Goal: Task Accomplishment & Management: Use online tool/utility

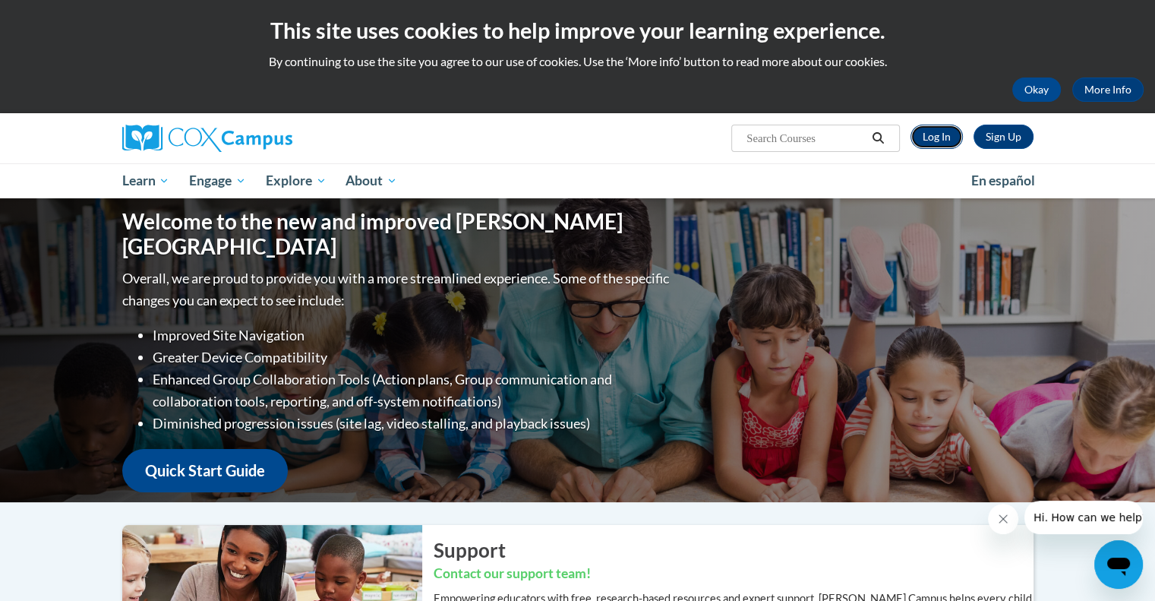
click at [939, 134] on link "Log In" at bounding box center [937, 137] width 52 height 24
click at [939, 132] on link "Log In" at bounding box center [937, 137] width 52 height 24
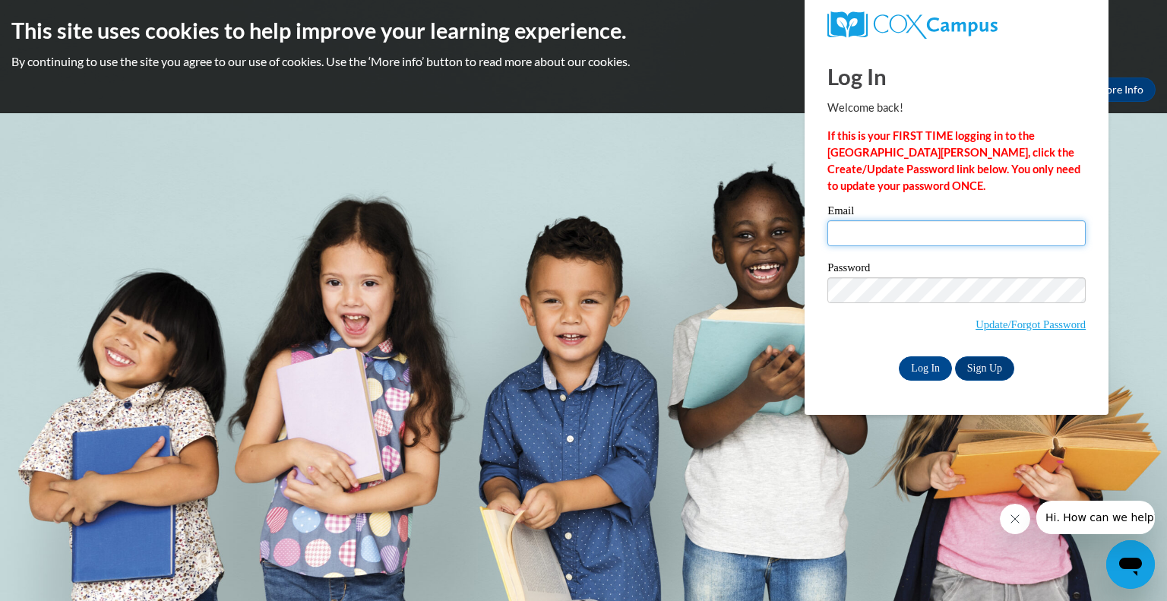
click at [875, 236] on input "Email" at bounding box center [956, 233] width 258 height 26
type input "[PERSON_NAME][EMAIL_ADDRESS][PERSON_NAME][DOMAIN_NAME]"
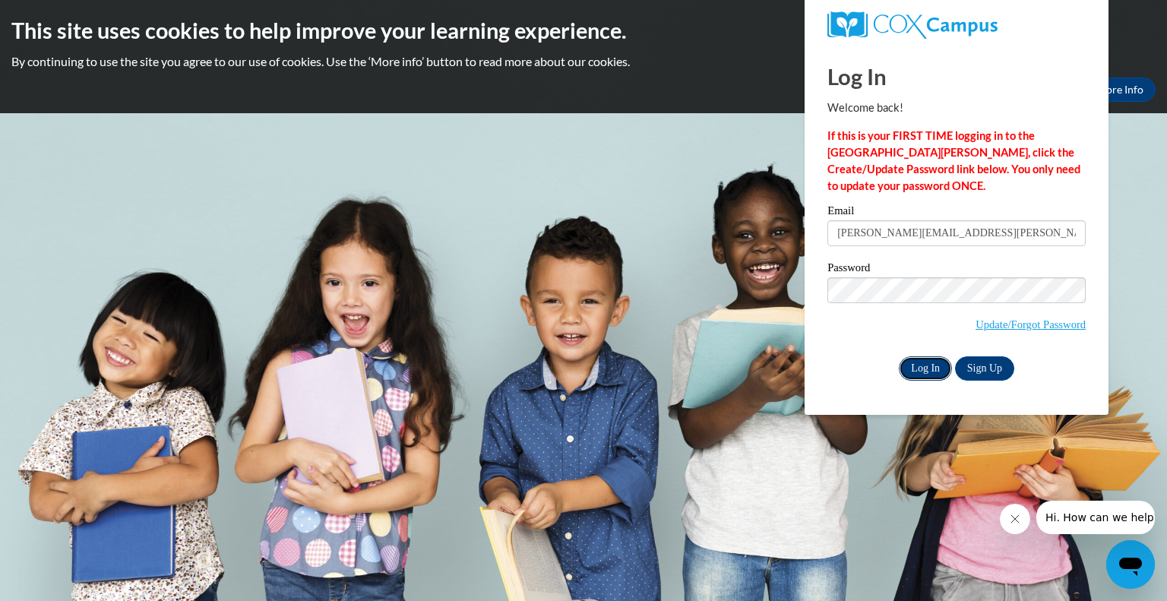
click at [927, 367] on input "Log In" at bounding box center [925, 368] width 53 height 24
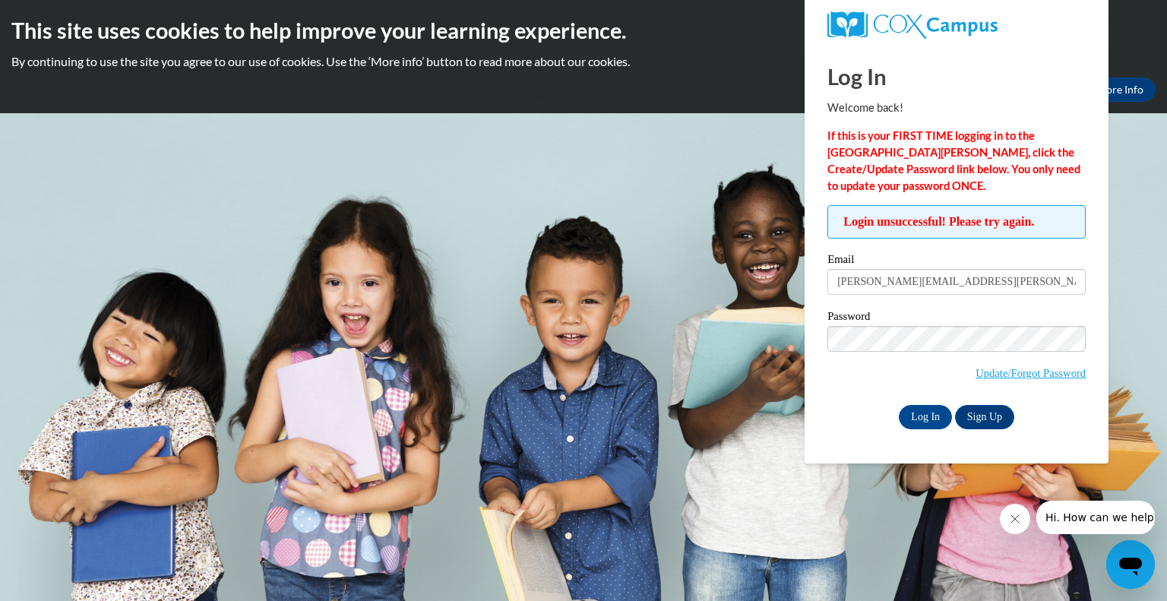
click at [848, 405] on div "Log In Sign Up" at bounding box center [956, 417] width 258 height 24
click at [927, 422] on input "Log In" at bounding box center [925, 417] width 53 height 24
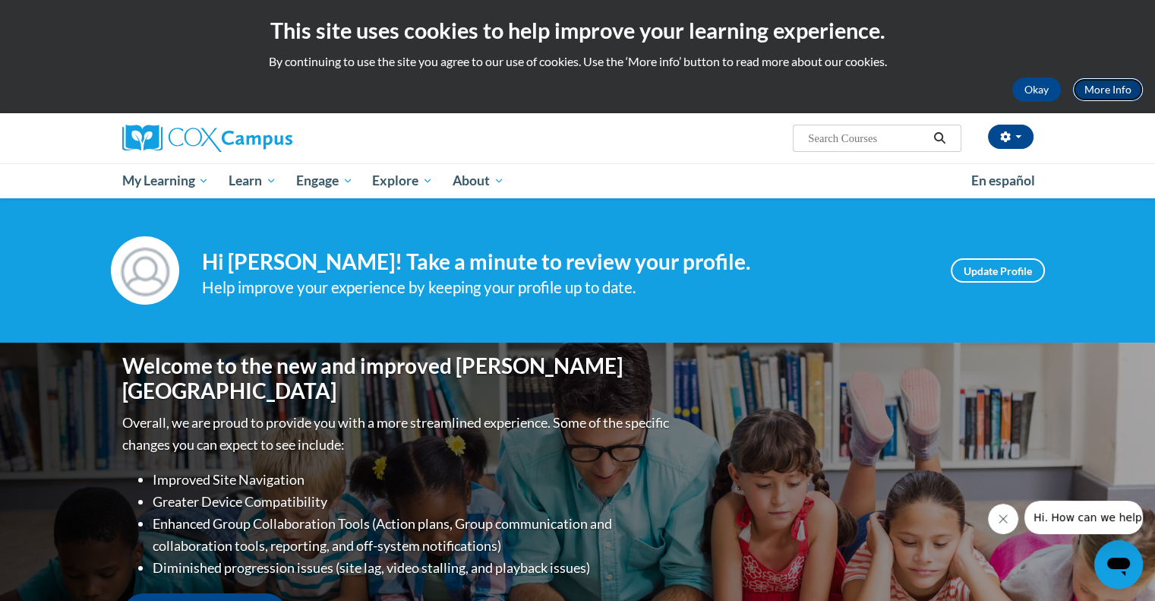
click at [1099, 91] on link "More Info" at bounding box center [1108, 89] width 71 height 24
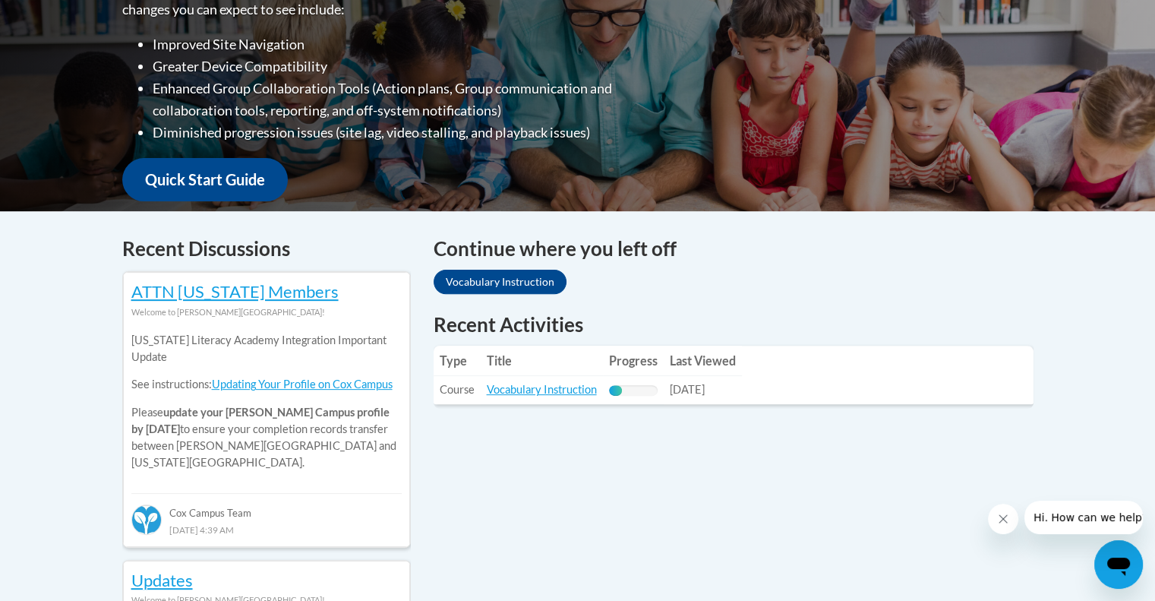
scroll to position [440, 0]
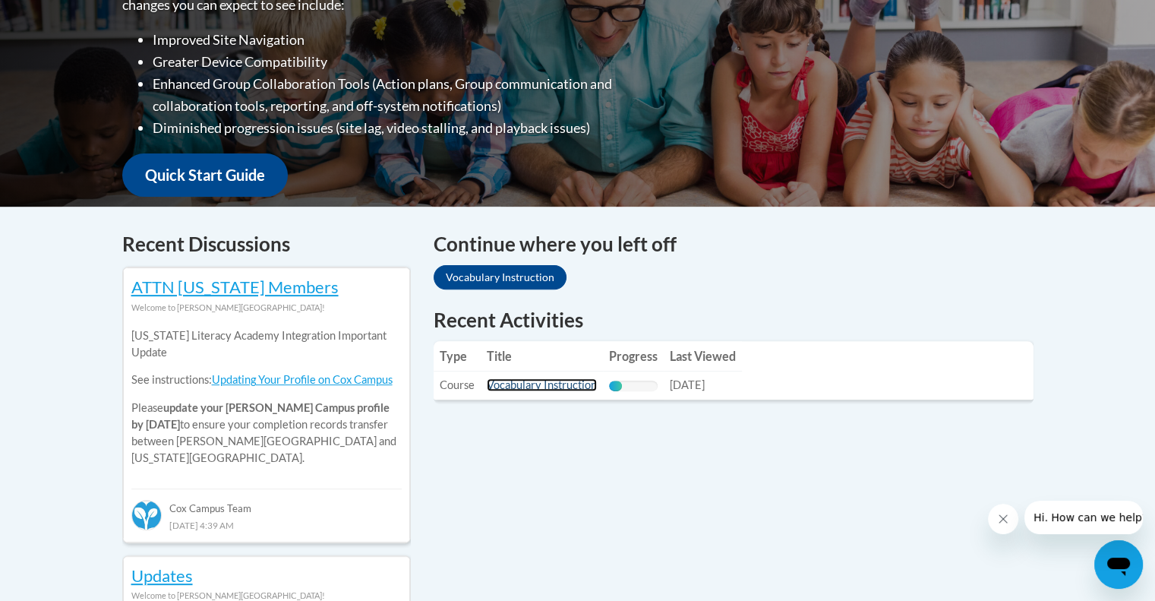
click at [568, 383] on link "Vocabulary Instruction" at bounding box center [542, 384] width 110 height 13
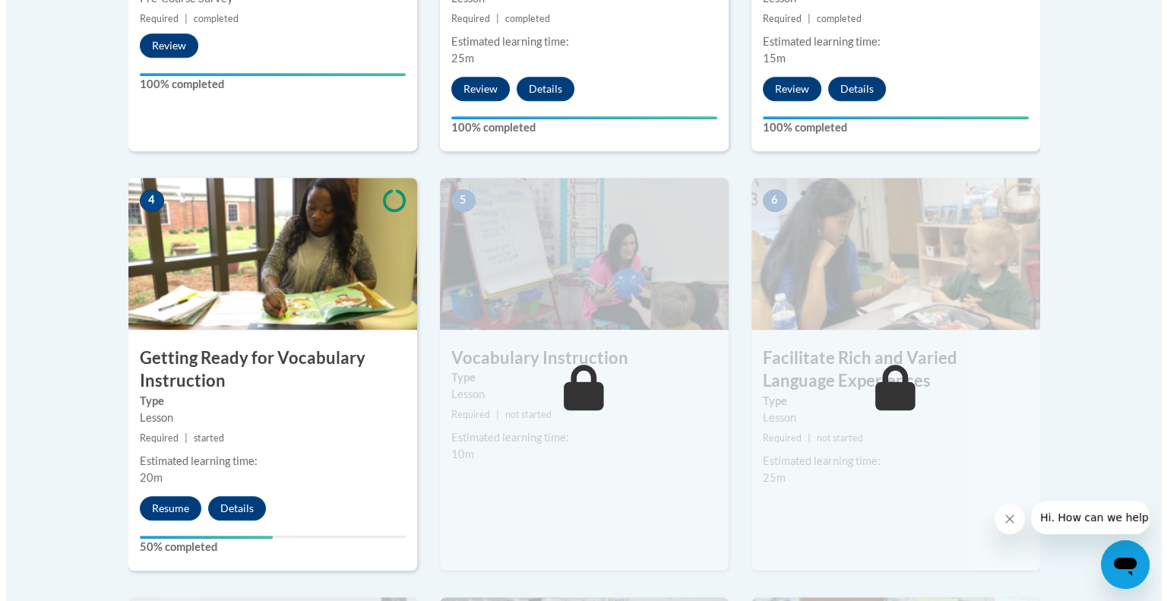
scroll to position [760, 0]
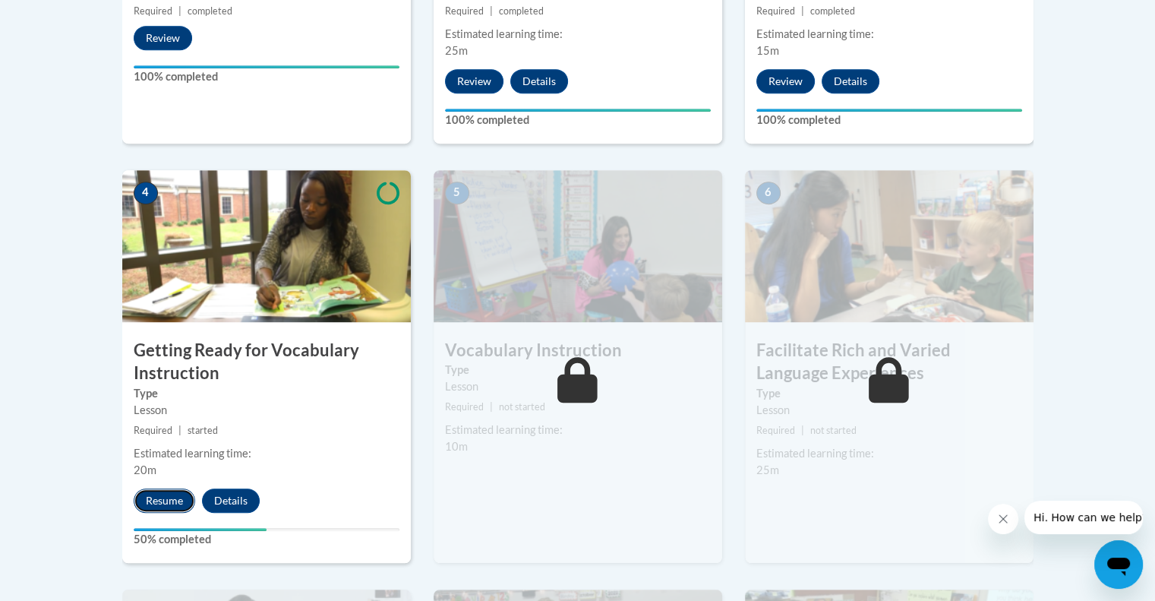
click at [156, 502] on button "Resume" at bounding box center [165, 500] width 62 height 24
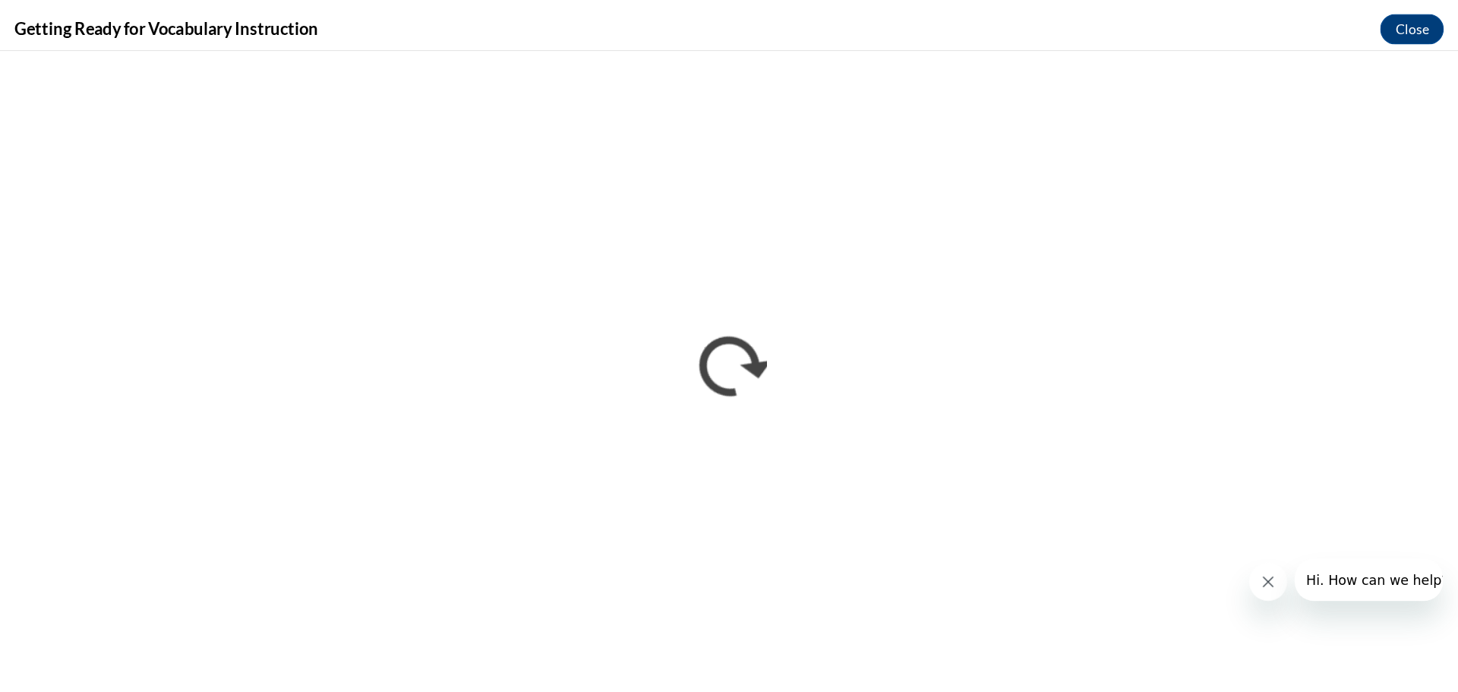
scroll to position [760, 0]
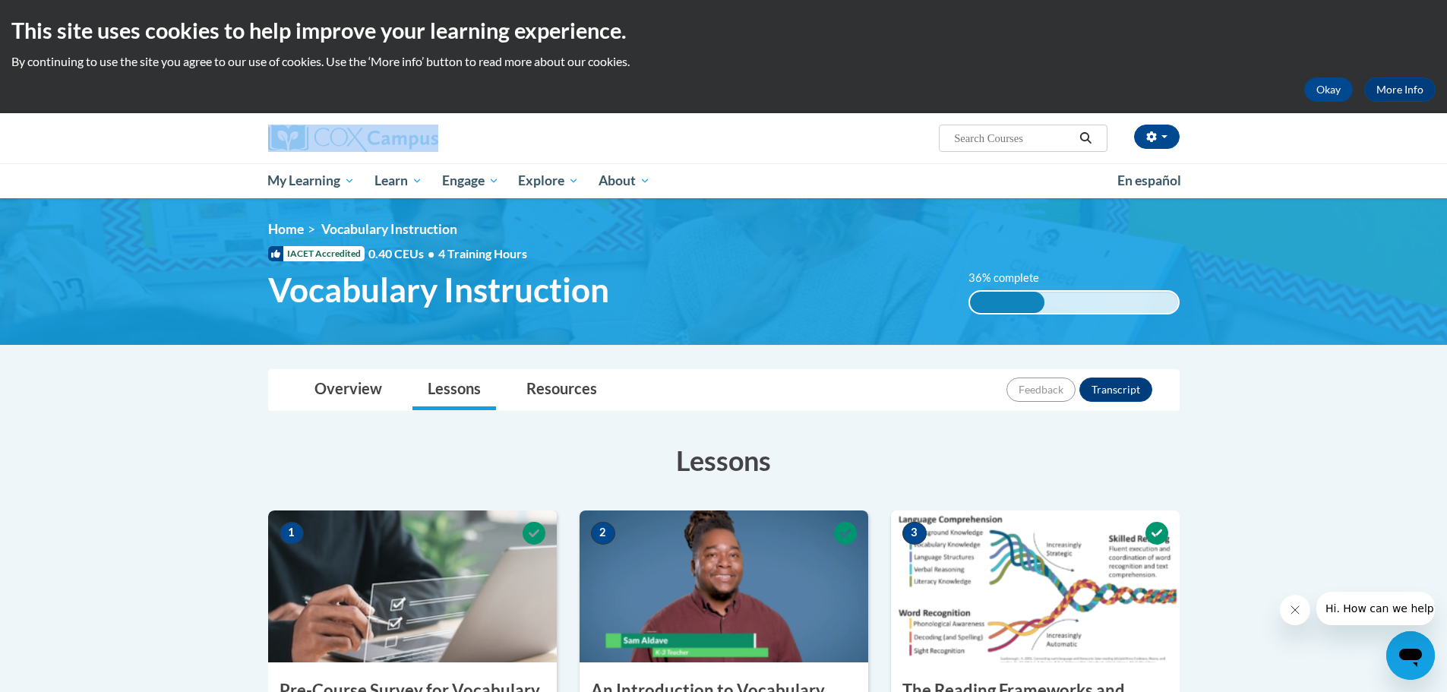
drag, startPoint x: 1446, startPoint y: 102, endPoint x: 1430, endPoint y: 160, distance: 60.6
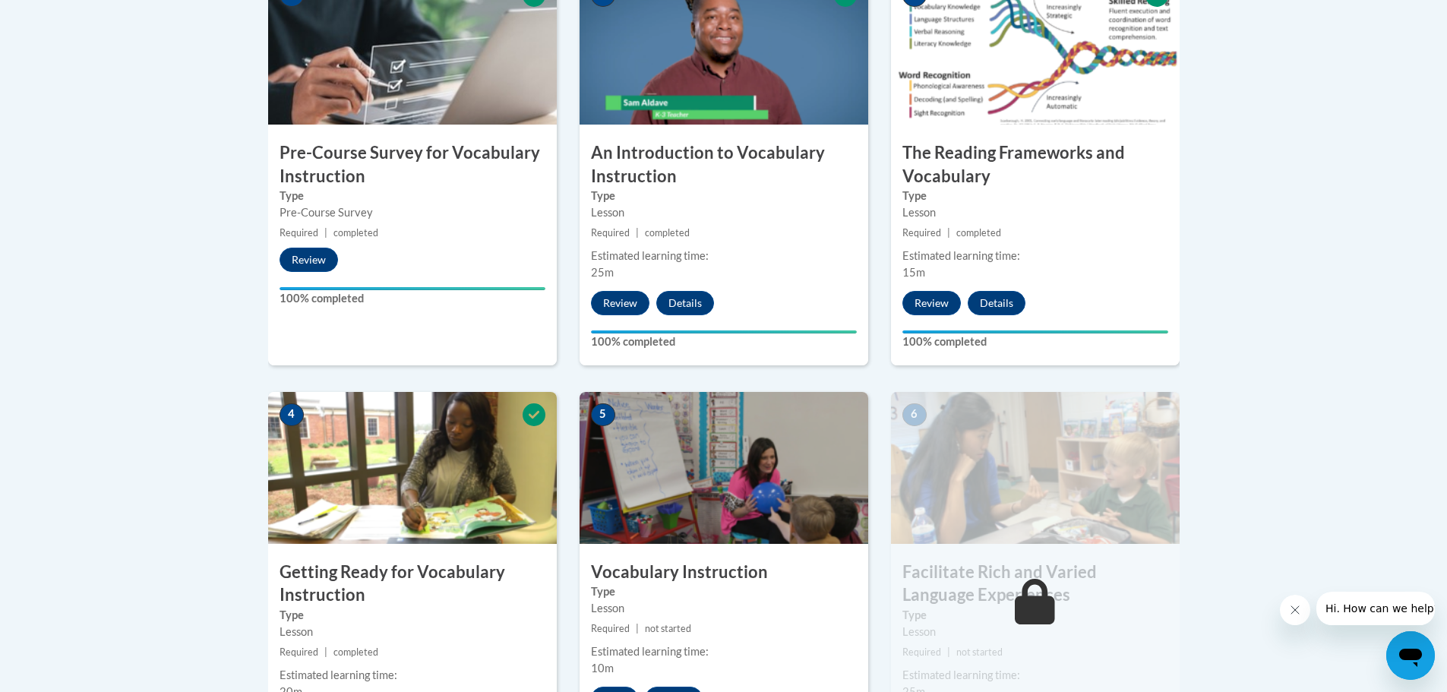
scroll to position [405, 0]
